Goal: Task Accomplishment & Management: Complete application form

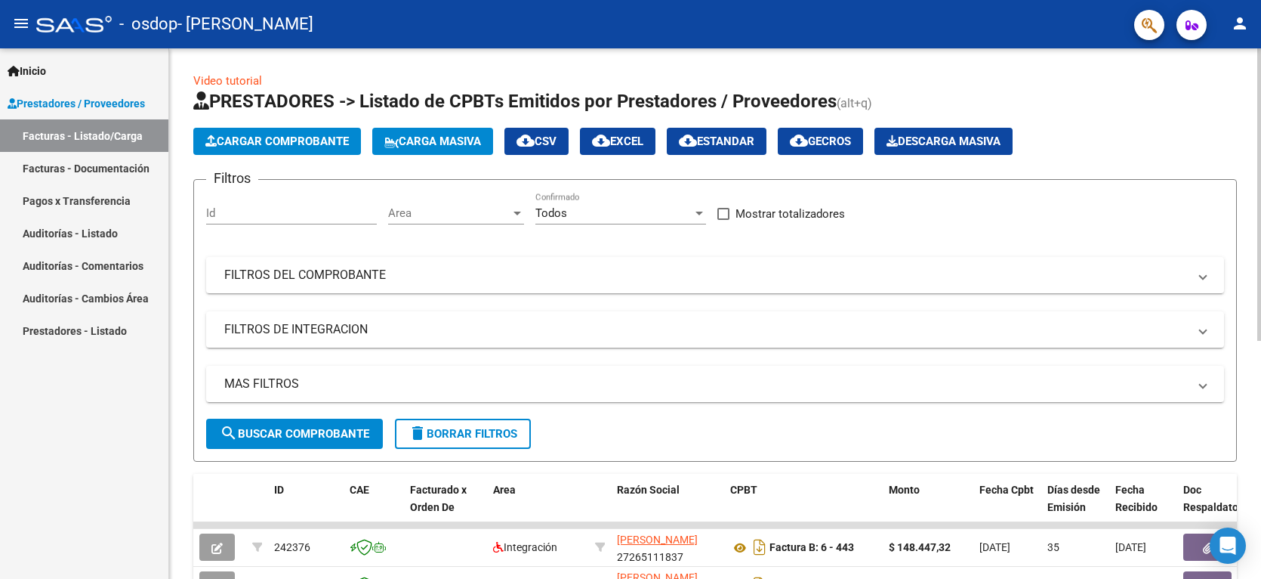
click at [1260, 336] on div at bounding box center [1260, 194] width 4 height 292
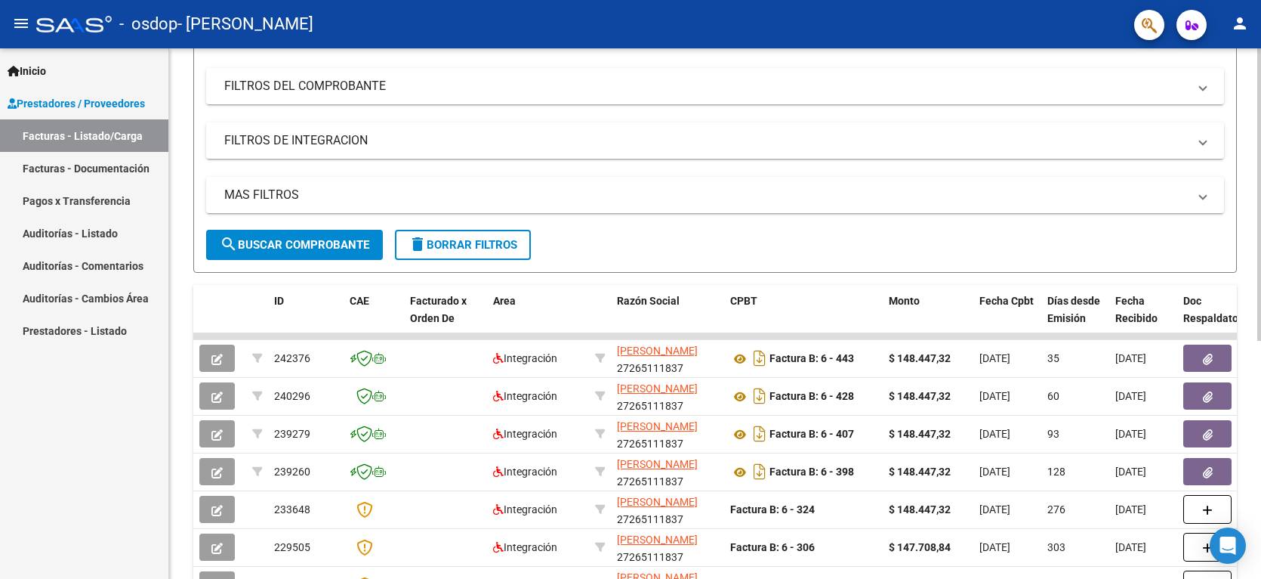
scroll to position [227, 0]
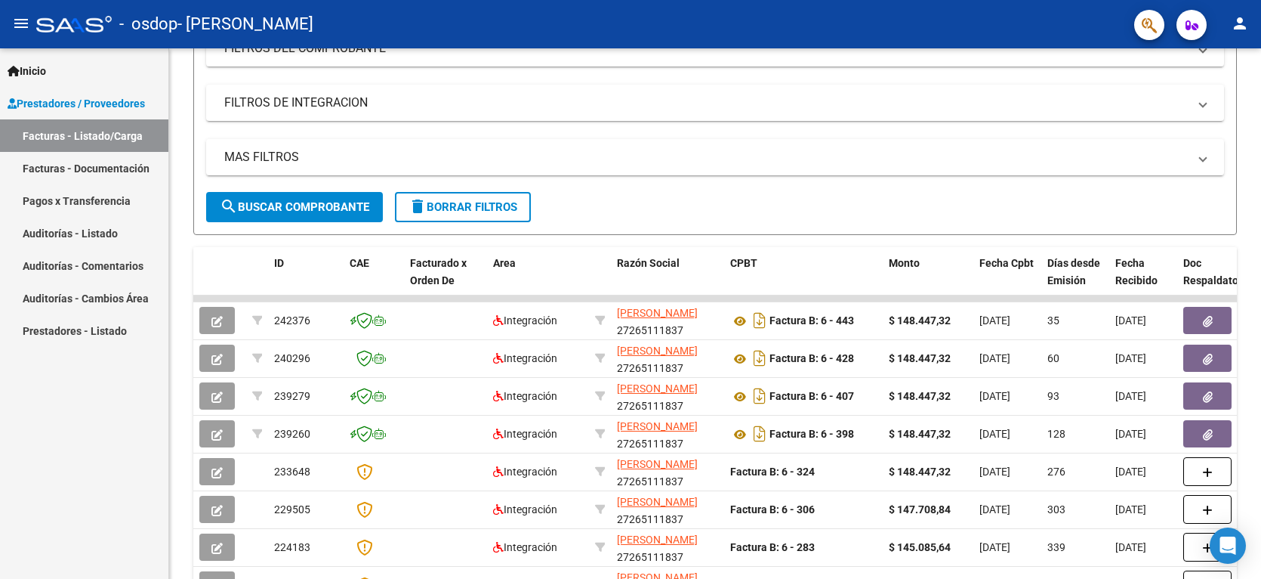
click at [59, 194] on link "Pagos x Transferencia" at bounding box center [84, 200] width 168 height 32
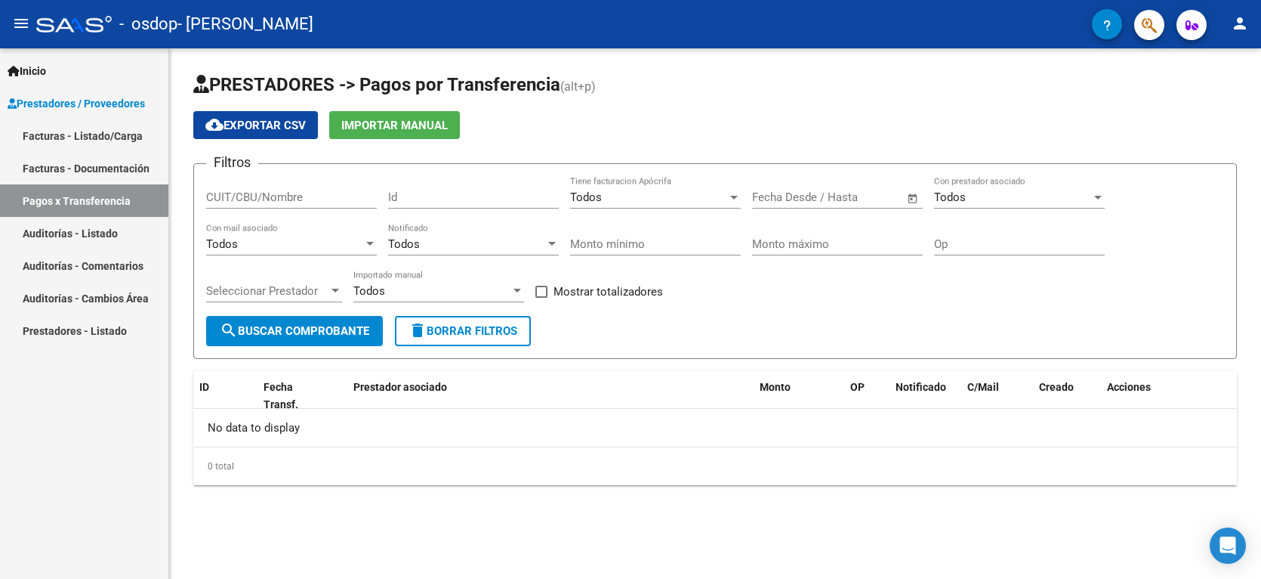
click at [292, 332] on span "search Buscar Comprobante" at bounding box center [295, 331] width 150 height 14
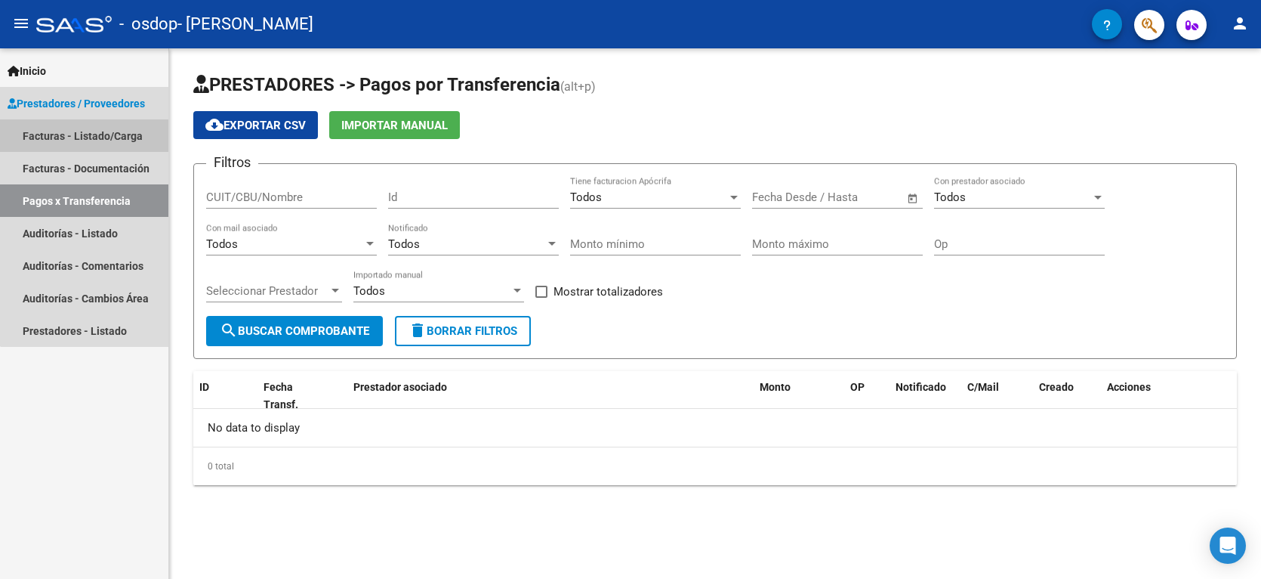
click at [96, 136] on link "Facturas - Listado/Carga" at bounding box center [84, 135] width 168 height 32
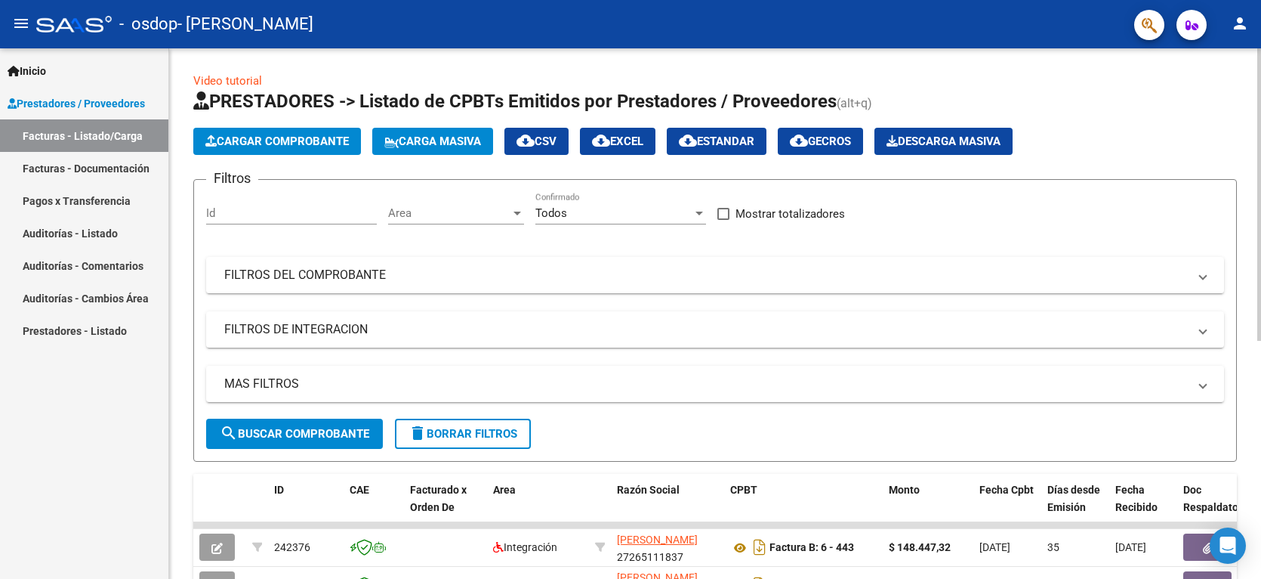
click at [239, 141] on span "Cargar Comprobante" at bounding box center [277, 141] width 144 height 14
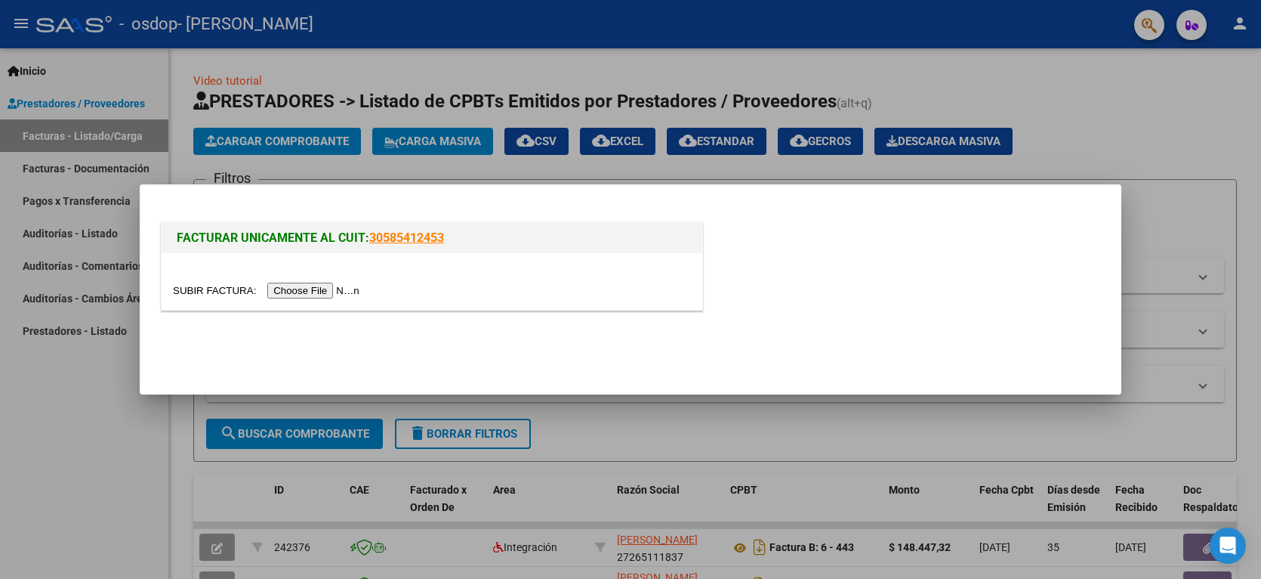
click at [295, 296] on input "file" at bounding box center [268, 291] width 191 height 16
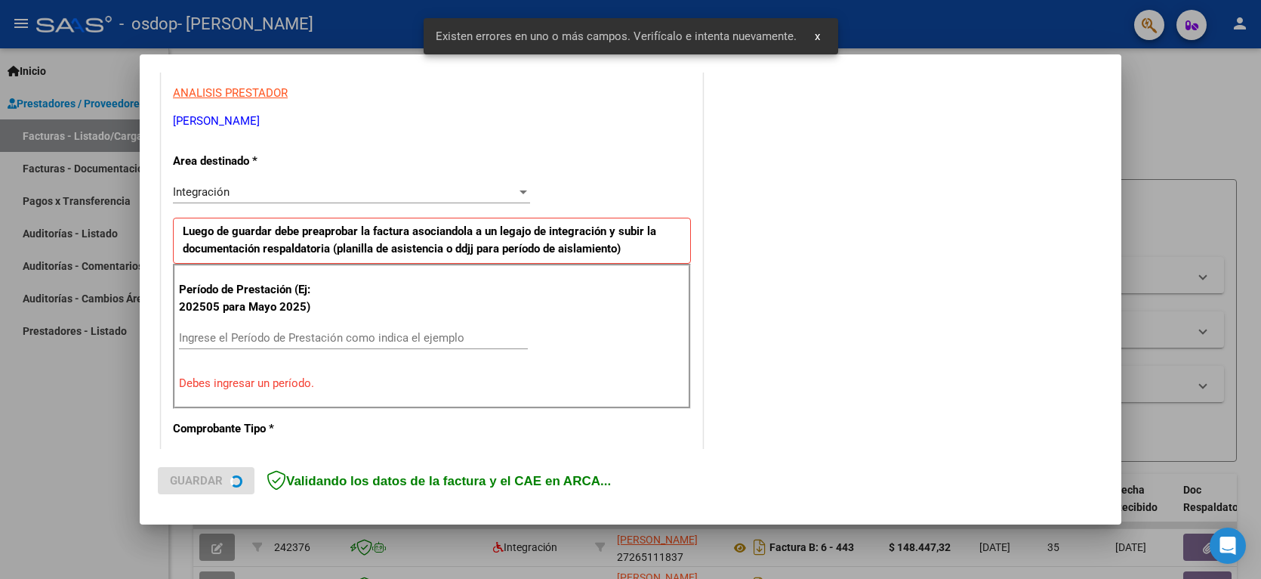
scroll to position [340, 0]
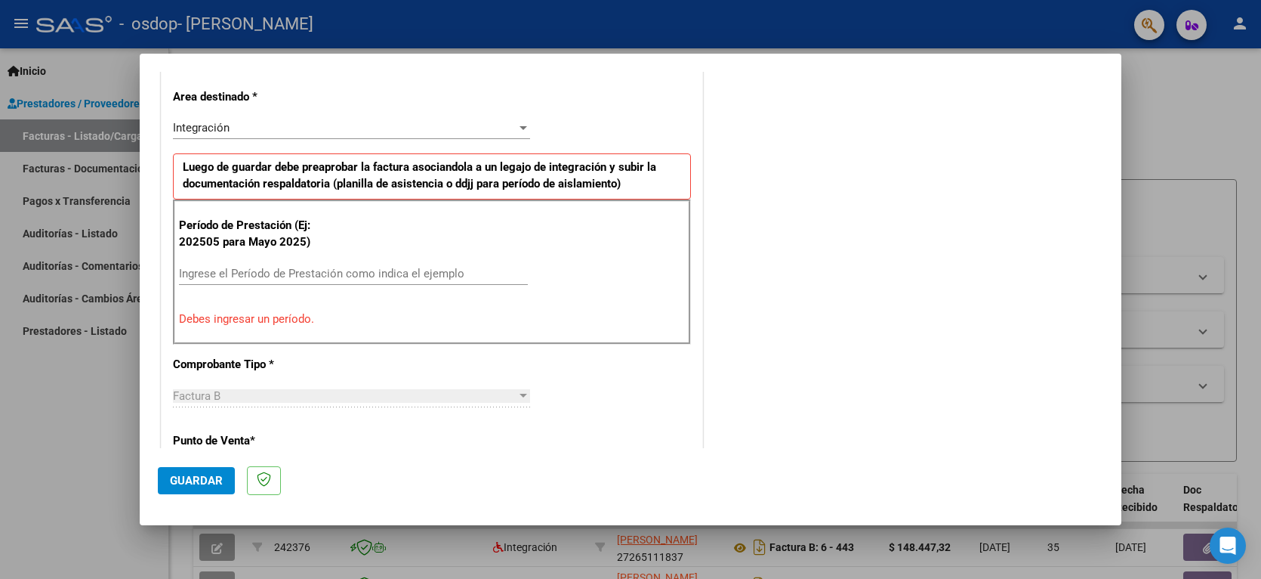
click at [409, 269] on input "Ingrese el Período de Prestación como indica el ejemplo" at bounding box center [353, 274] width 349 height 14
click at [408, 268] on input "Ingrese el Período de Prestación como indica el ejemplo" at bounding box center [353, 274] width 349 height 14
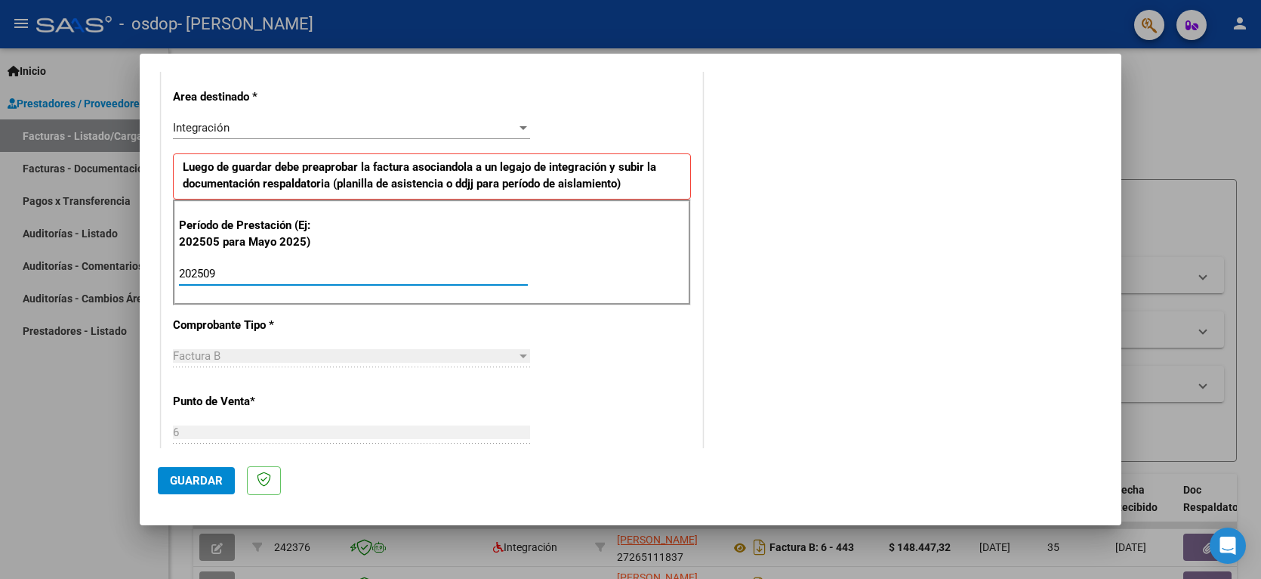
type input "202509"
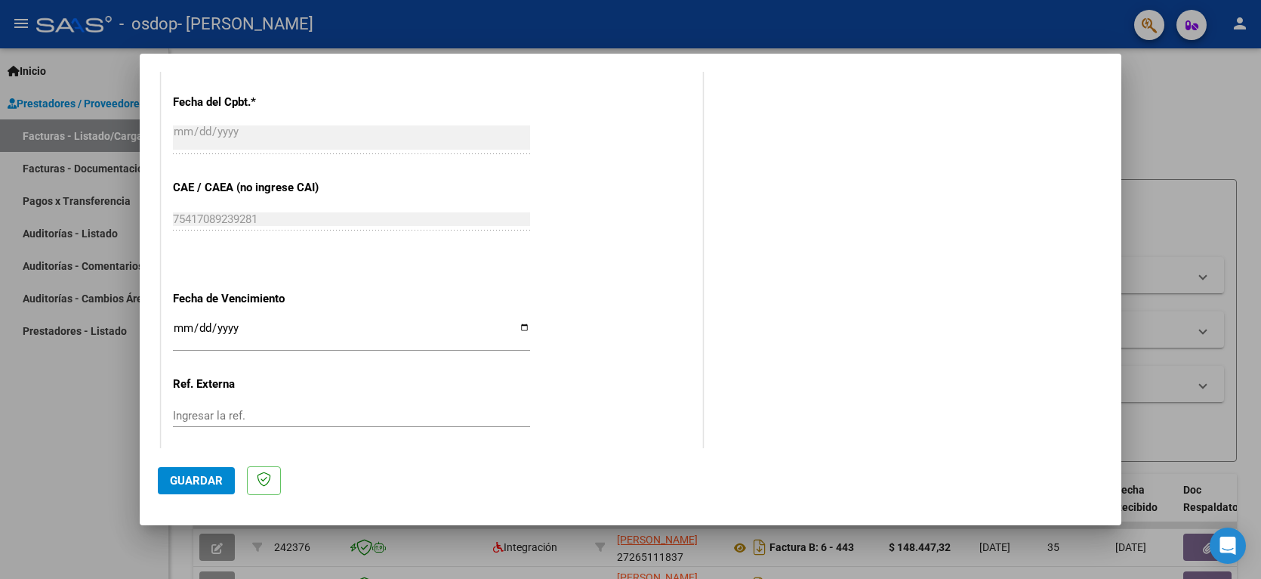
scroll to position [906, 0]
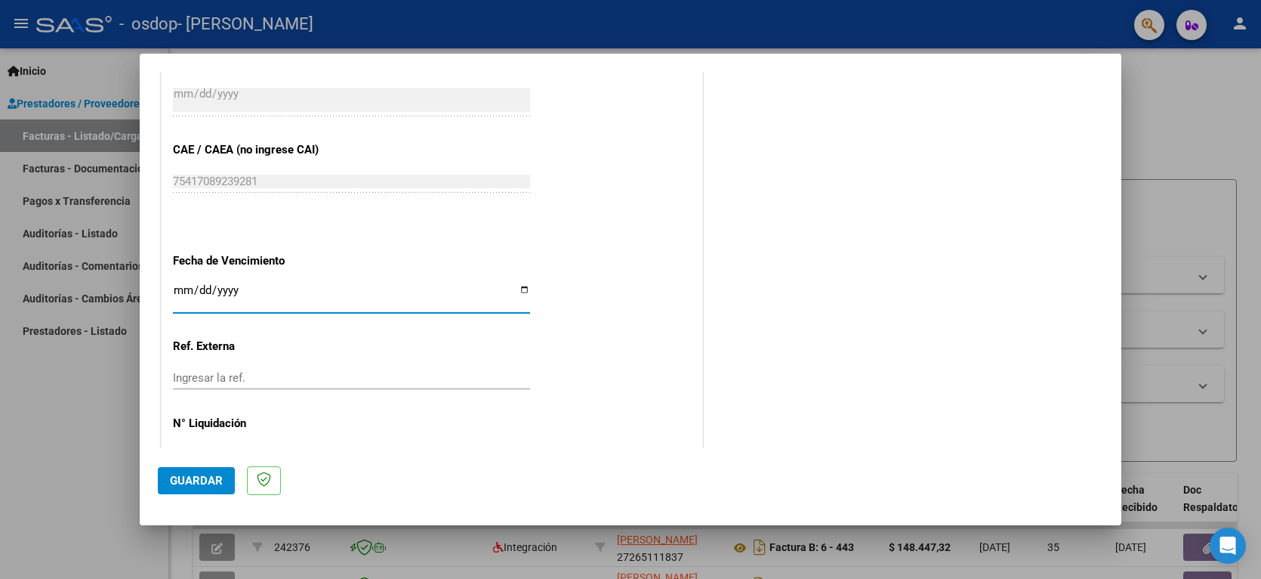
click at [514, 292] on input "Ingresar la fecha" at bounding box center [351, 296] width 357 height 24
type input "[DATE]"
click at [206, 474] on span "Guardar" at bounding box center [196, 481] width 53 height 14
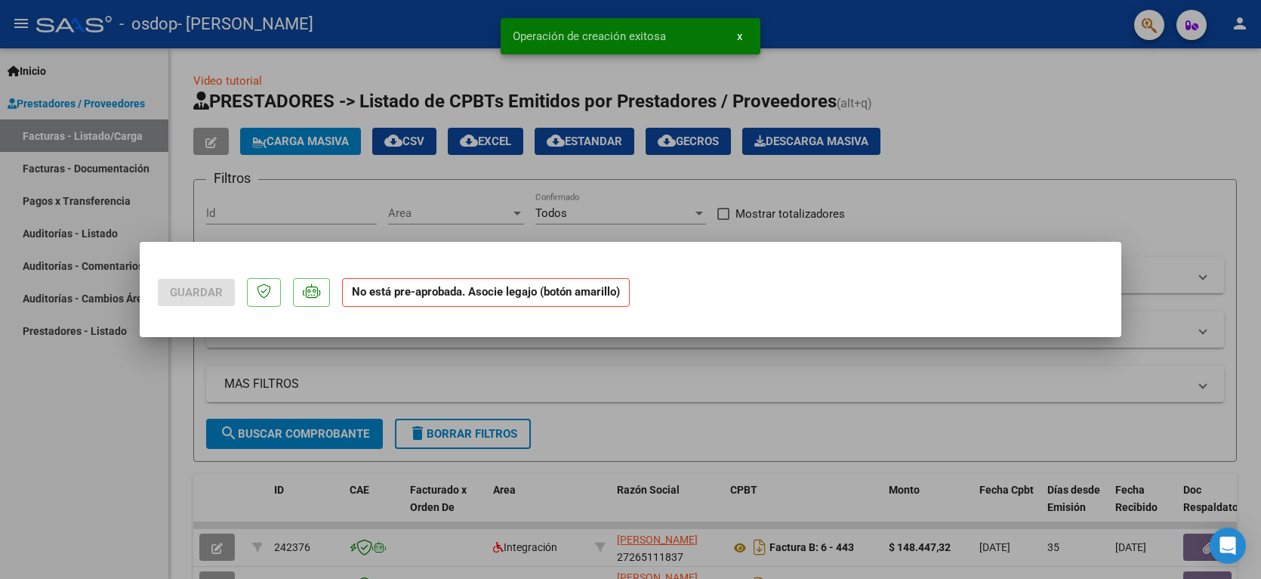
scroll to position [0, 0]
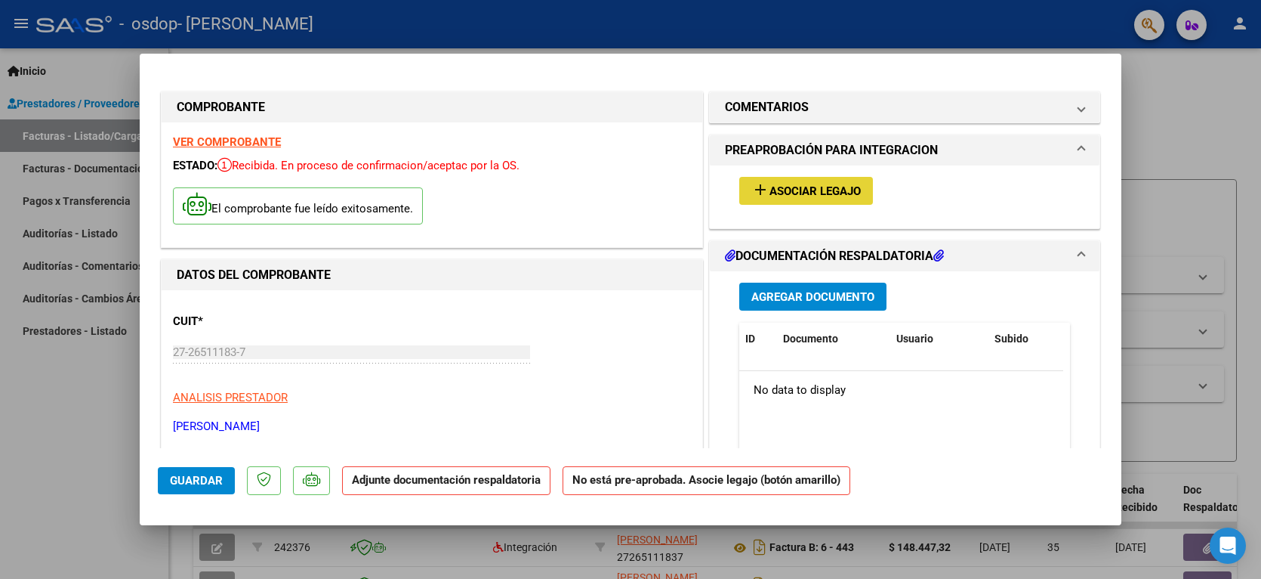
click at [793, 184] on span "Asociar Legajo" at bounding box center [815, 191] width 91 height 14
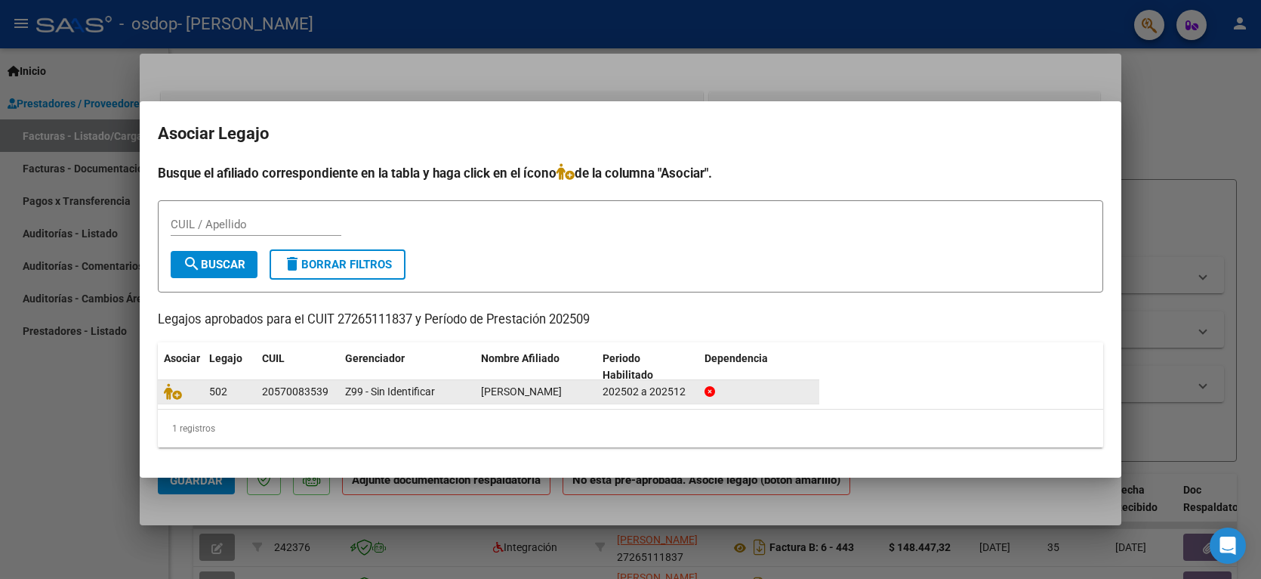
click at [591, 394] on datatable-body-cell "[PERSON_NAME]" at bounding box center [536, 391] width 122 height 23
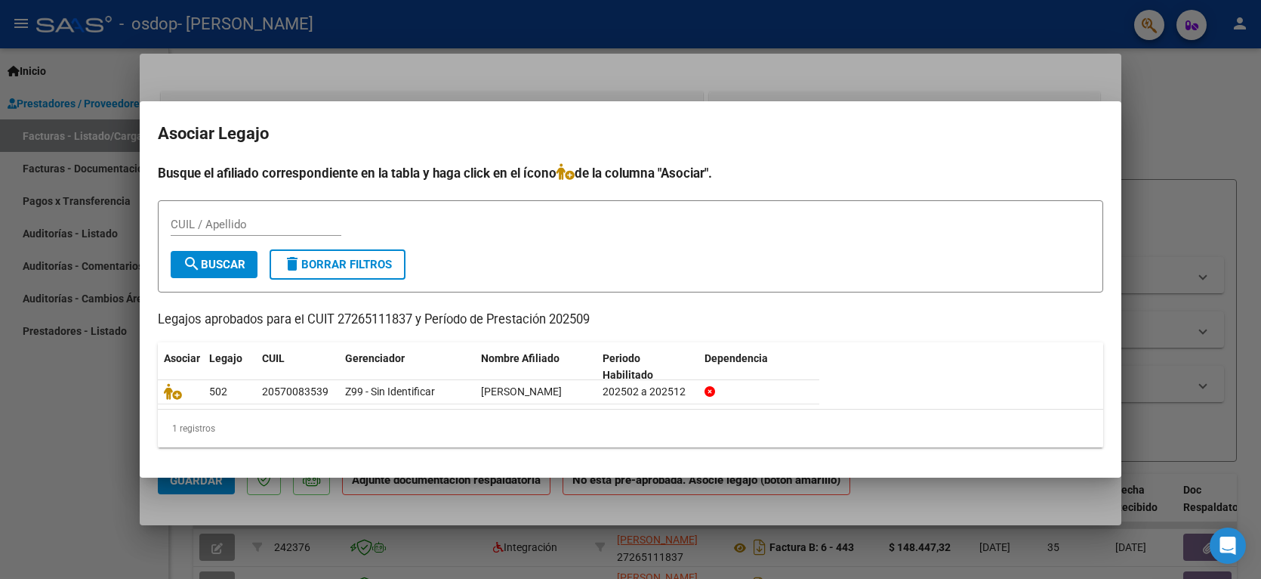
click at [287, 89] on div at bounding box center [630, 289] width 1261 height 579
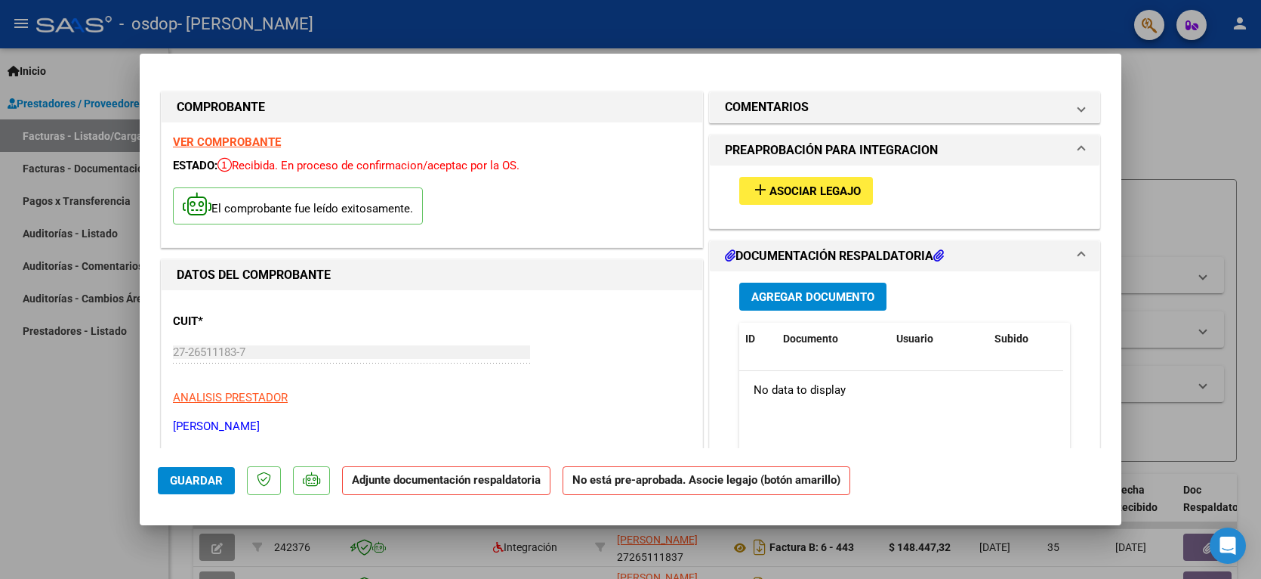
click at [1179, 129] on div at bounding box center [630, 289] width 1261 height 579
type input "$ 0,00"
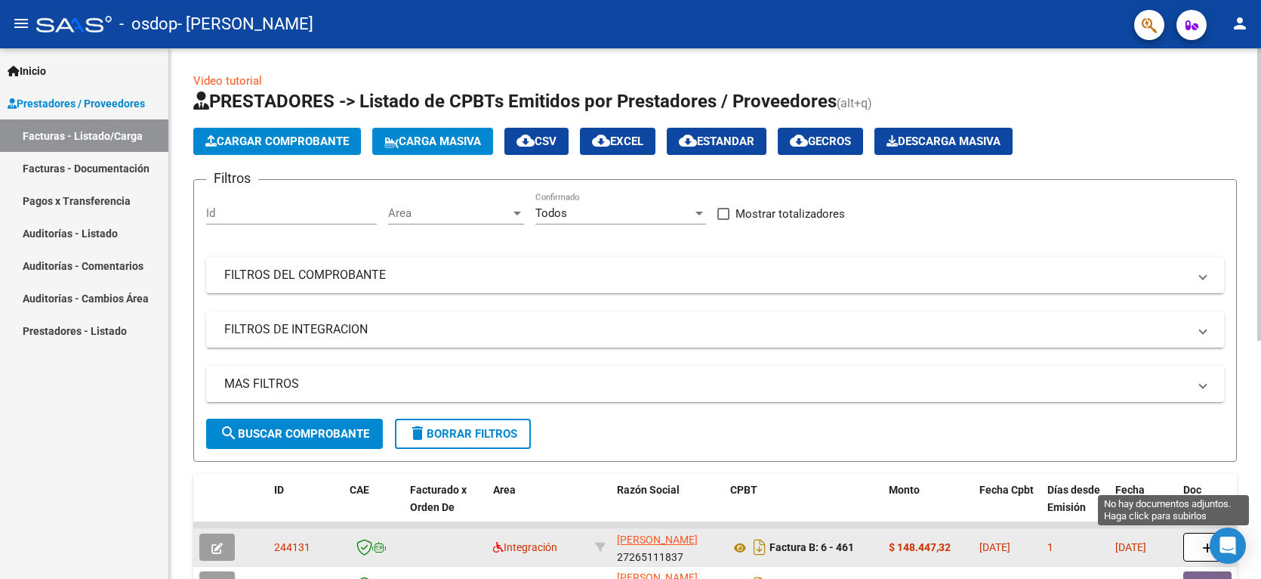
click at [1190, 542] on button "button" at bounding box center [1208, 547] width 48 height 29
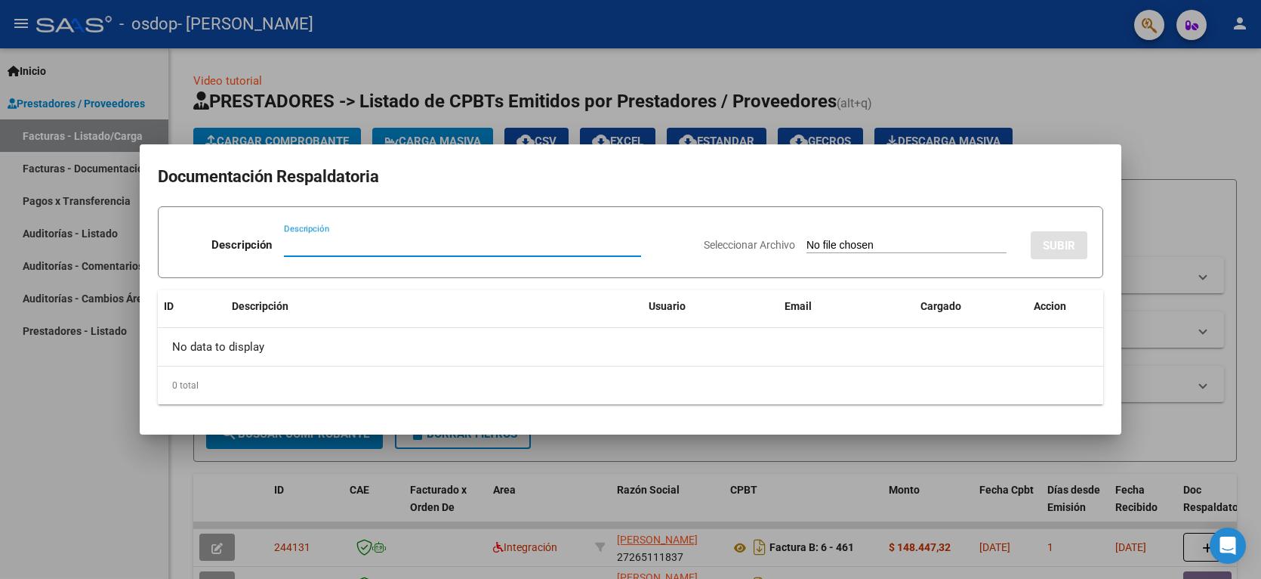
click at [1218, 450] on div at bounding box center [630, 289] width 1261 height 579
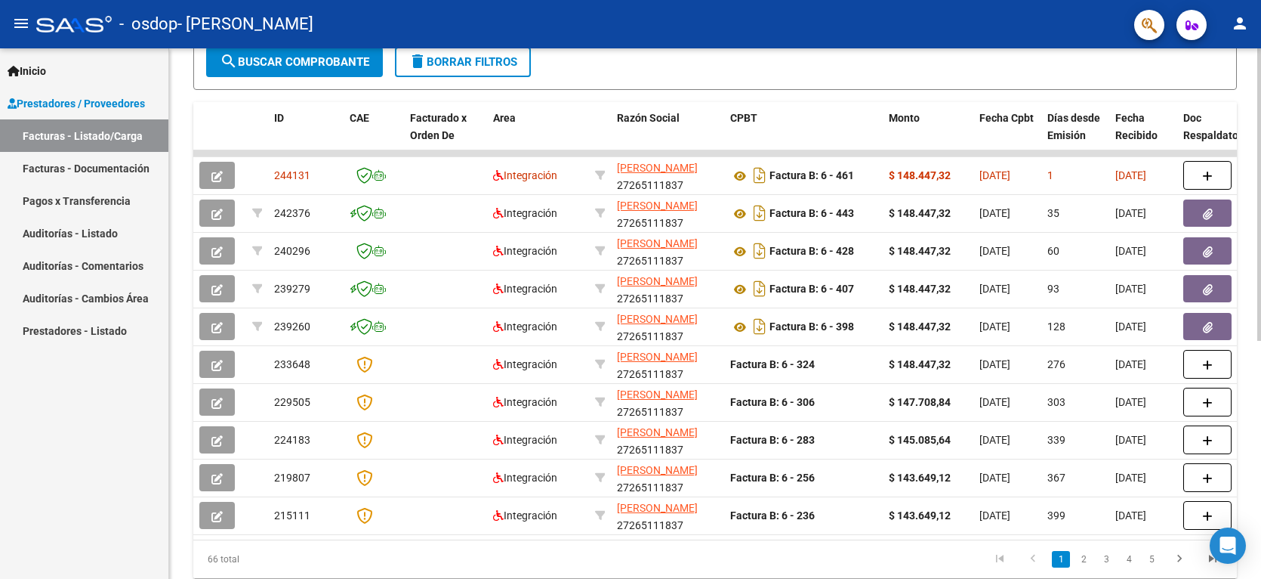
scroll to position [378, 0]
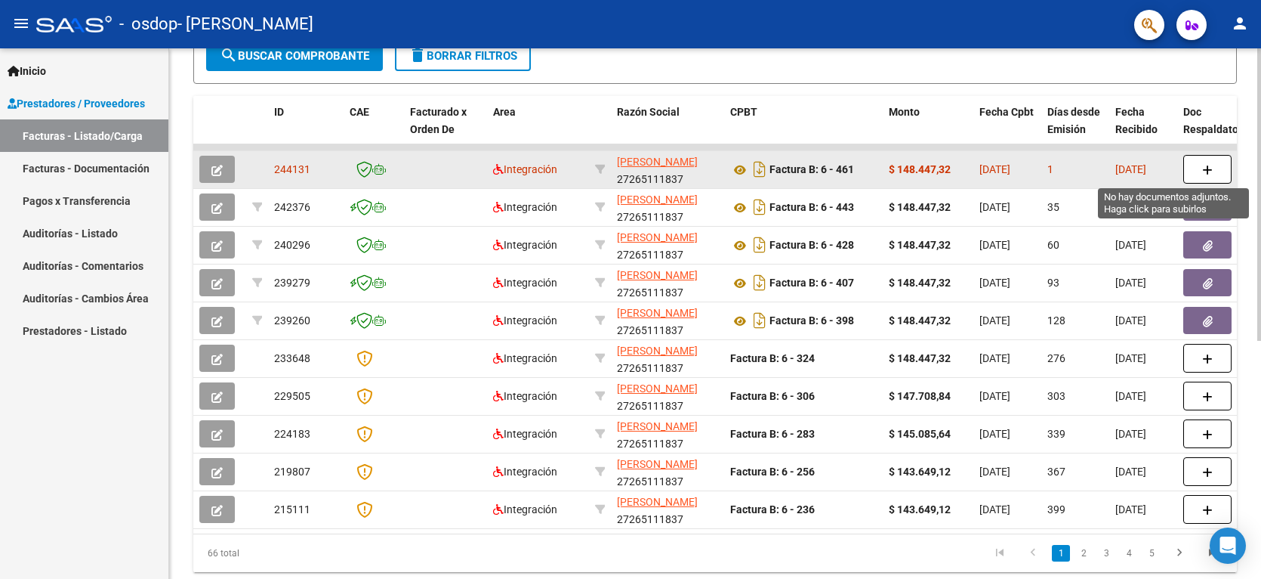
click at [1212, 170] on icon "button" at bounding box center [1208, 170] width 11 height 11
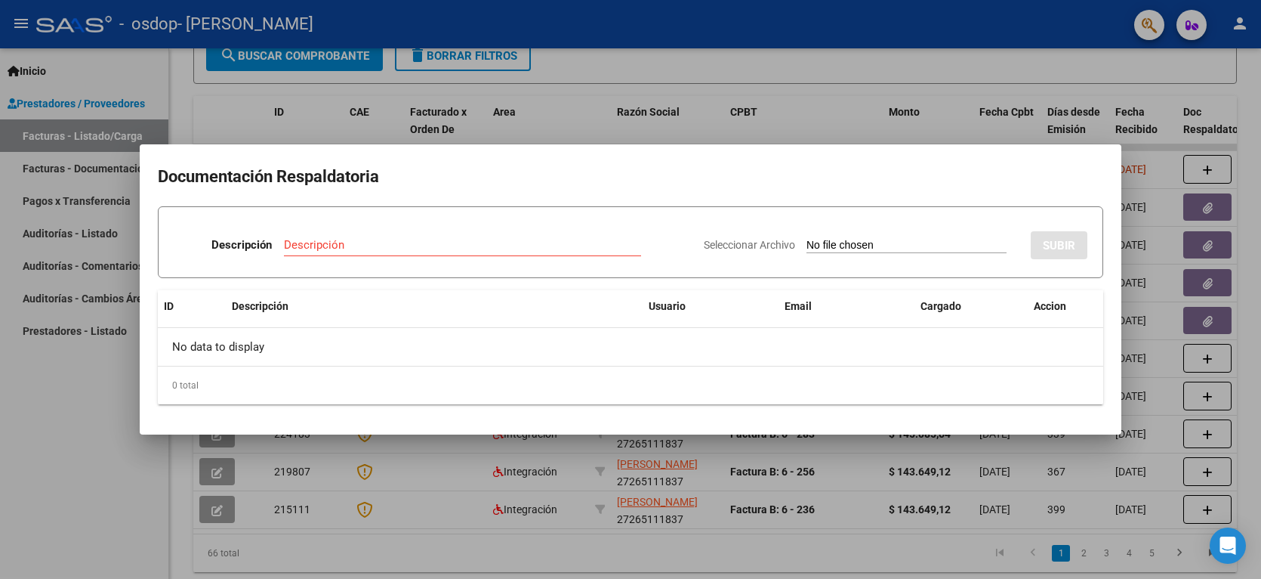
click at [454, 234] on div "Descripción" at bounding box center [462, 244] width 357 height 23
type input "PLANILLA"
click at [888, 247] on input "Seleccionar Archivo" at bounding box center [907, 246] width 200 height 14
click at [953, 239] on input "Seleccionar Archivo" at bounding box center [907, 246] width 200 height 14
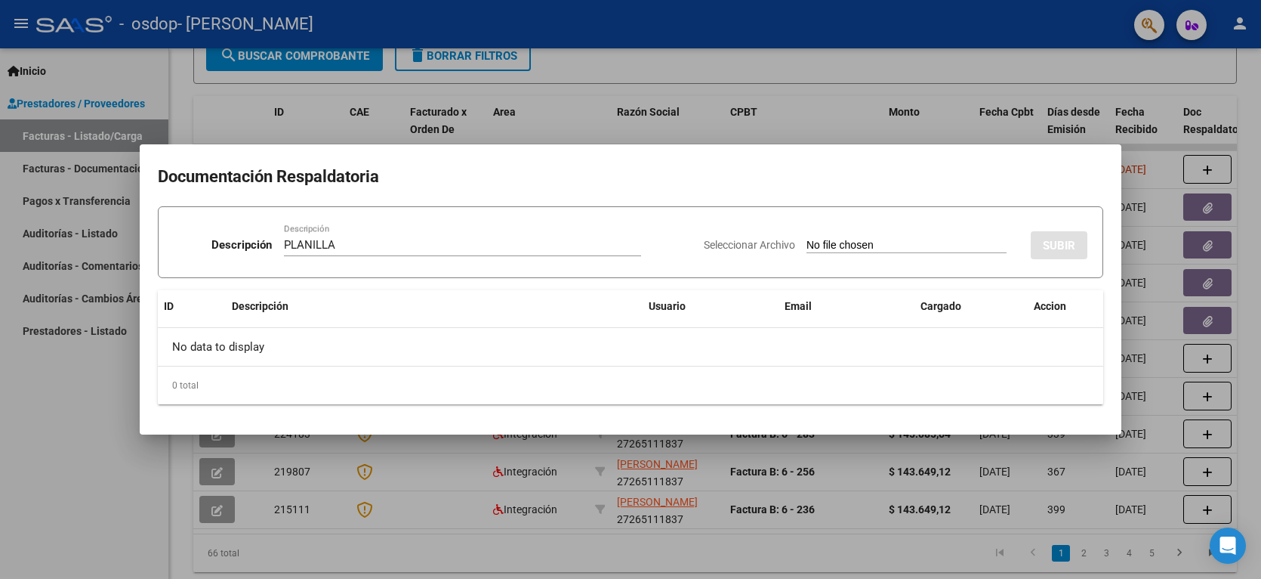
type input "C:\fakepath\CamScanner [DATE] 05.53.pdf"
click at [1076, 245] on button "SUBIR" at bounding box center [1059, 245] width 57 height 28
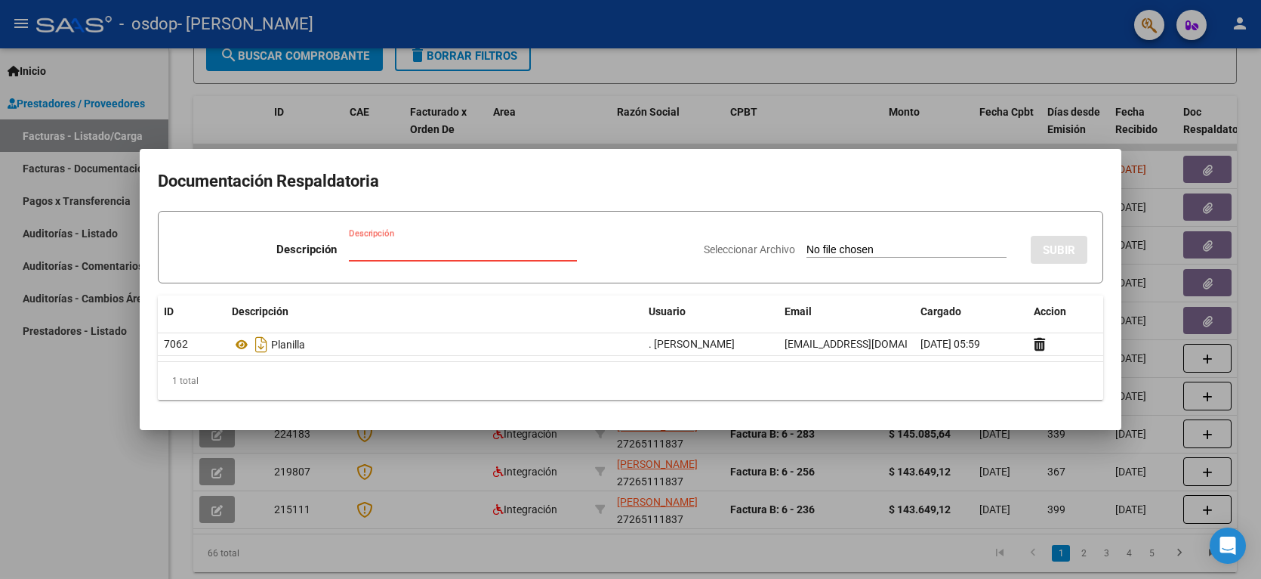
click at [542, 252] on input "Descripción" at bounding box center [463, 249] width 228 height 14
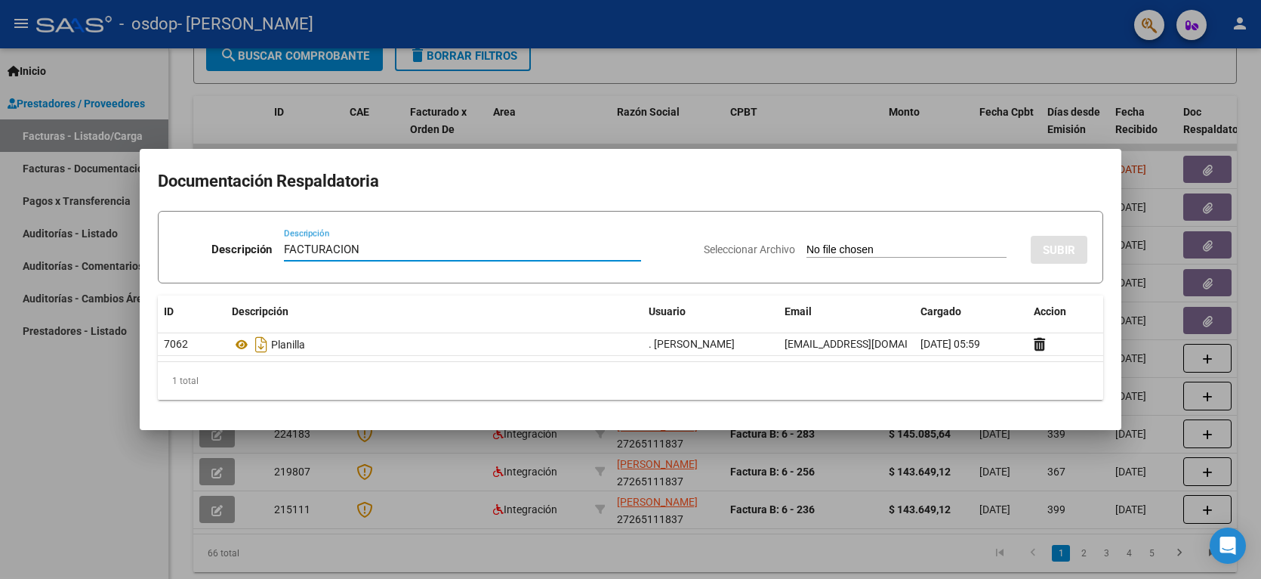
type input "FACTURACION"
click at [866, 243] on input "Seleccionar Archivo" at bounding box center [907, 250] width 200 height 14
type input "C:\fakepath\461 [PERSON_NAME]pdf"
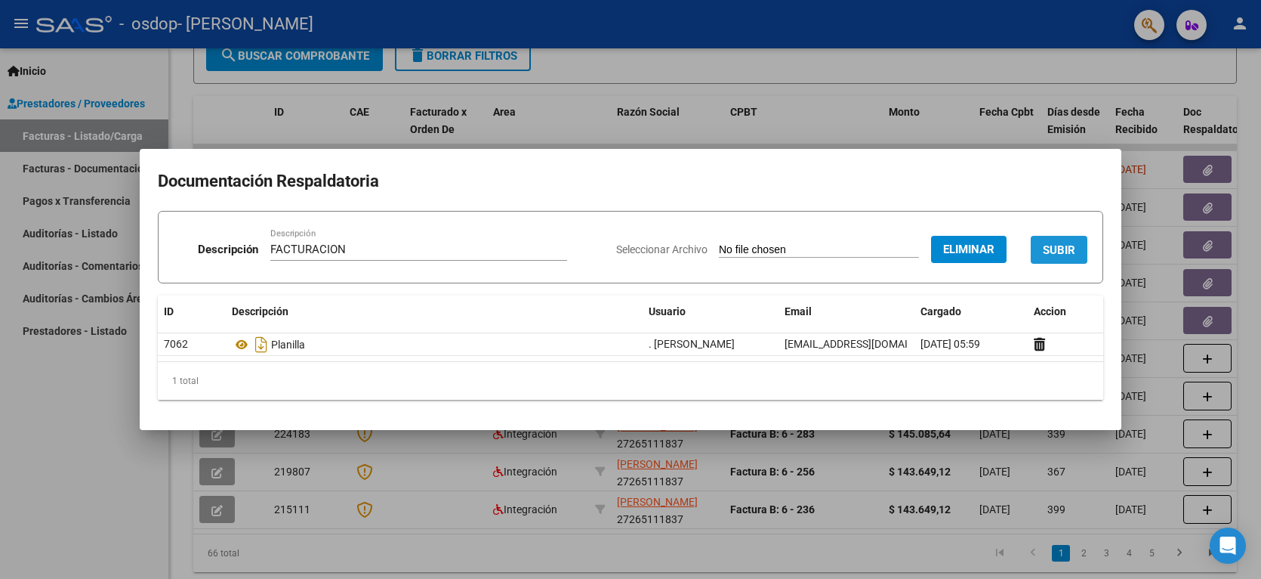
click at [1048, 248] on span "SUBIR" at bounding box center [1059, 250] width 32 height 14
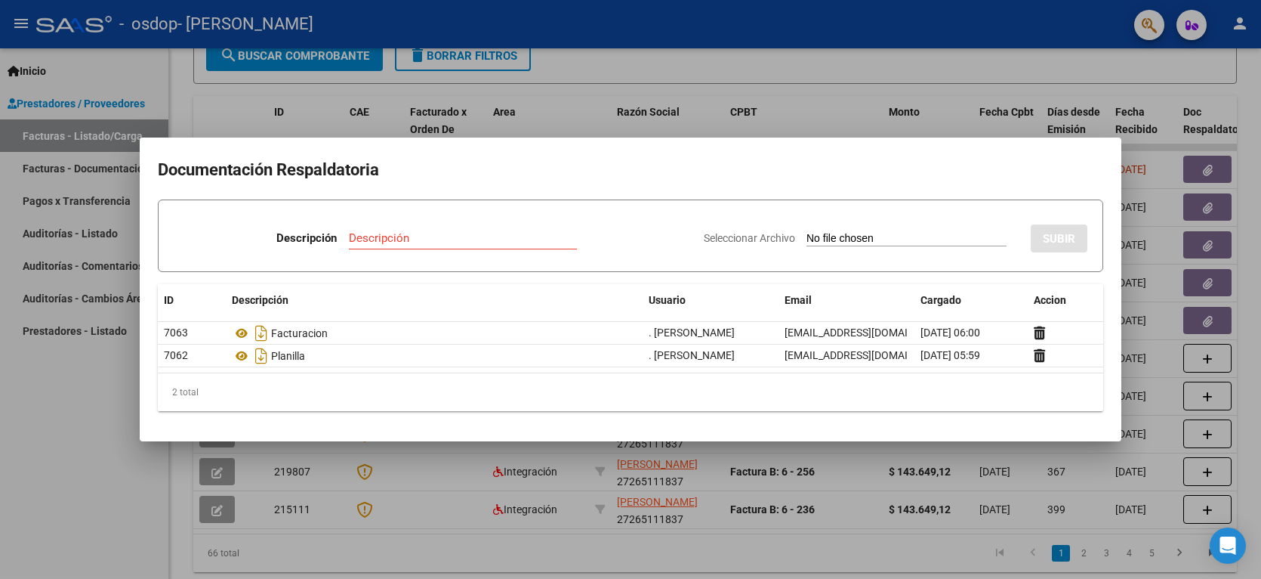
click at [882, 69] on div at bounding box center [630, 289] width 1261 height 579
